Goal: Information Seeking & Learning: Understand process/instructions

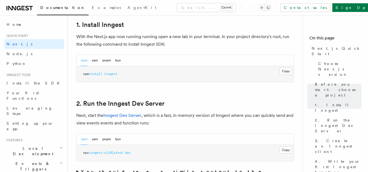
scroll to position [321, 0]
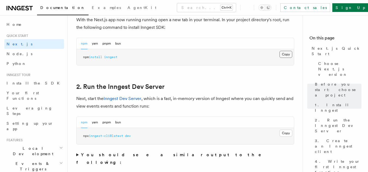
click at [286, 54] on button "Copy Copied" at bounding box center [285, 54] width 13 height 7
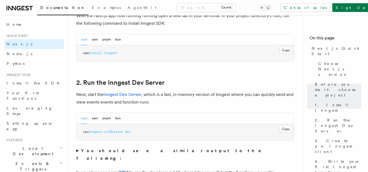
scroll to position [321, 0]
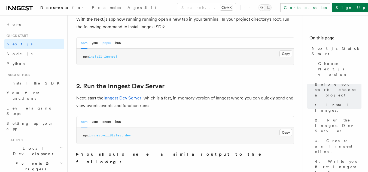
click at [106, 42] on button "pnpm" at bounding box center [106, 43] width 8 height 11
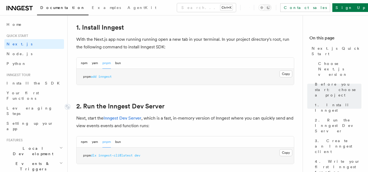
scroll to position [299, 0]
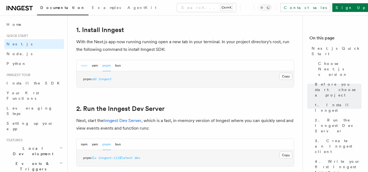
click at [86, 63] on button "npm" at bounding box center [84, 65] width 7 height 11
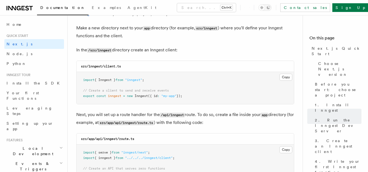
scroll to position [675, 0]
click at [285, 77] on button "Copy Copied" at bounding box center [285, 76] width 13 height 7
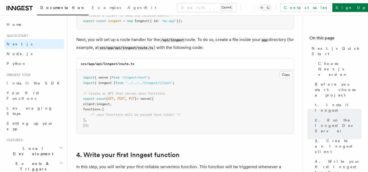
scroll to position [751, 0]
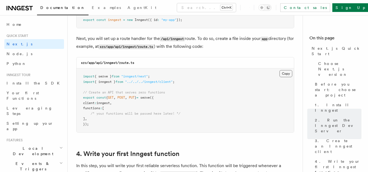
click at [284, 71] on button "Copy Copied" at bounding box center [285, 73] width 13 height 7
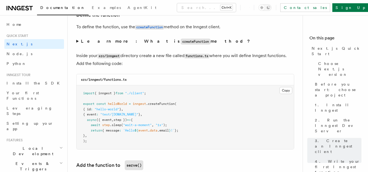
scroll to position [936, 0]
click at [81, 42] on strong "Learn more: What is createFunction method?" at bounding box center [166, 40] width 170 height 5
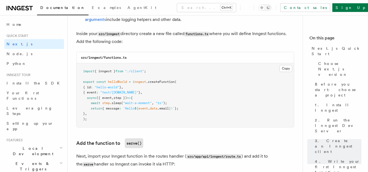
scroll to position [1045, 0]
click at [286, 70] on button "Copy Copied" at bounding box center [285, 68] width 13 height 7
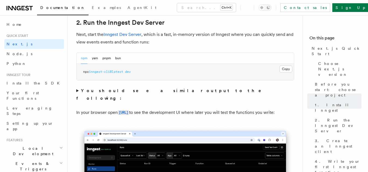
scroll to position [385, 0]
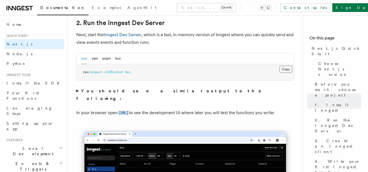
click at [287, 71] on button "Copy Copied" at bounding box center [285, 69] width 13 height 7
click at [78, 93] on summary "You should see a similar output to the following:" at bounding box center [185, 94] width 218 height 15
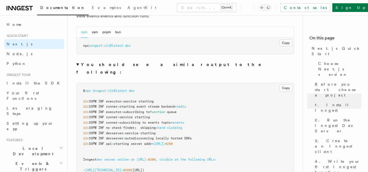
scroll to position [411, 0]
click at [78, 63] on summary "You should see a similar output to the following:" at bounding box center [185, 68] width 218 height 15
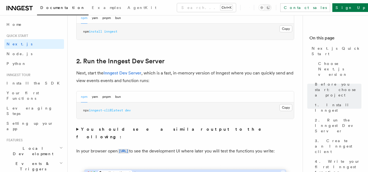
scroll to position [346, 0]
click at [127, 74] on link "Inngest Dev Server" at bounding box center [122, 73] width 38 height 5
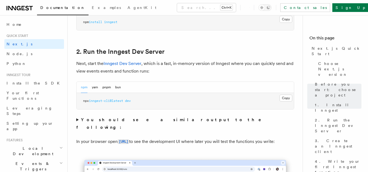
scroll to position [357, 0]
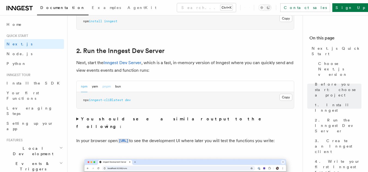
click at [107, 87] on button "pnpm" at bounding box center [106, 86] width 8 height 11
click at [84, 88] on button "npm" at bounding box center [84, 86] width 7 height 11
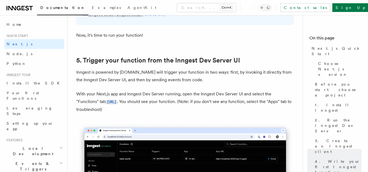
scroll to position [1227, 0]
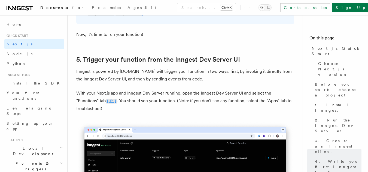
click at [117, 102] on code "[URL]" at bounding box center [111, 101] width 11 height 5
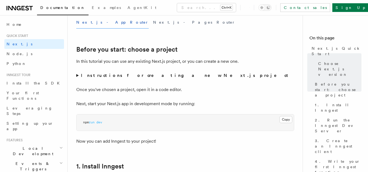
scroll to position [162, 0]
click at [111, 77] on strong "Instructions for creating a new Next.js project" at bounding box center [185, 75] width 209 height 5
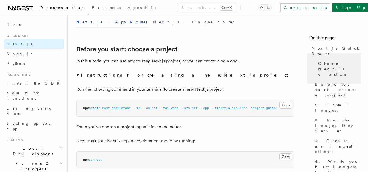
click at [111, 77] on strong "Instructions for creating a new Next.js project" at bounding box center [185, 75] width 209 height 5
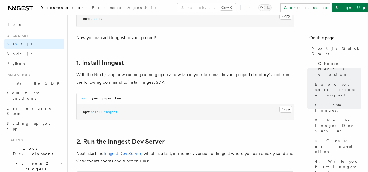
scroll to position [271, 0]
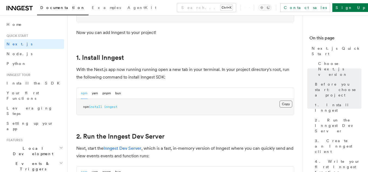
click at [286, 105] on button "Copy Copied" at bounding box center [285, 104] width 13 height 7
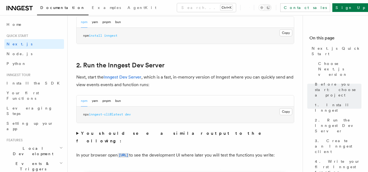
scroll to position [343, 0]
click at [281, 112] on button "Copy Copied" at bounding box center [285, 111] width 13 height 7
click at [289, 109] on button "Copy Copied" at bounding box center [285, 111] width 13 height 7
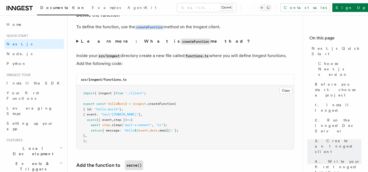
scroll to position [936, 0]
click at [83, 42] on strong "Learn more: What is createFunction method?" at bounding box center [166, 40] width 170 height 5
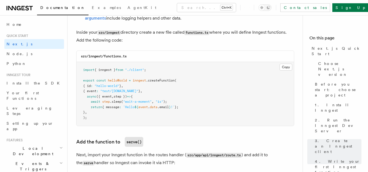
scroll to position [1047, 0]
